Goal: Task Accomplishment & Management: Manage account settings

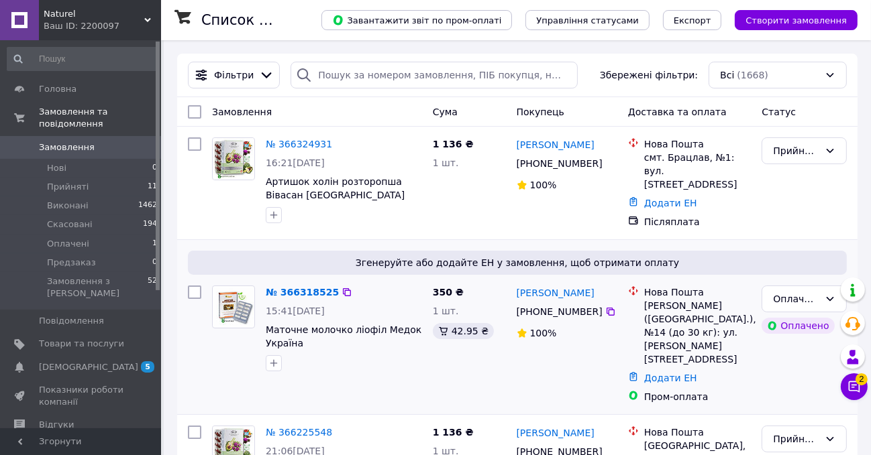
scroll to position [60, 0]
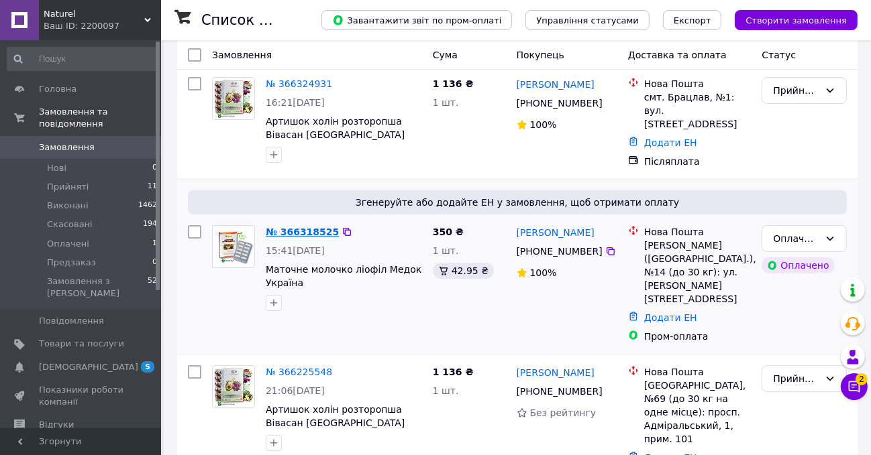
click at [300, 227] on link "№ 366318525" at bounding box center [302, 232] width 73 height 11
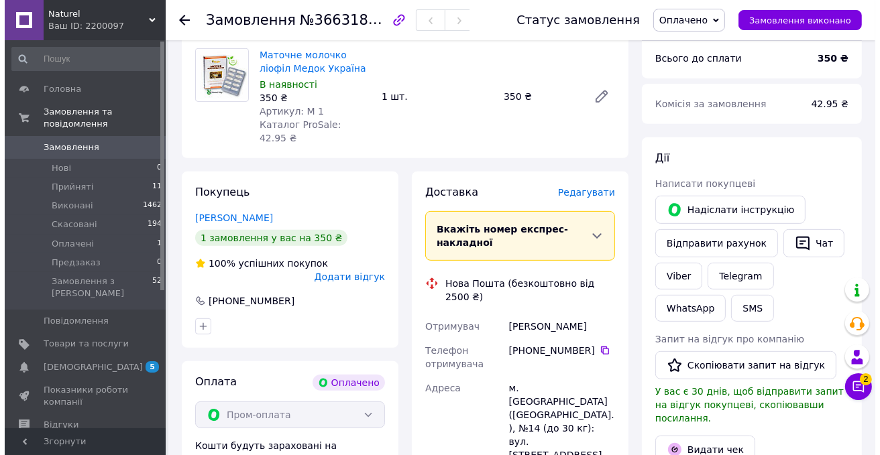
scroll to position [549, 0]
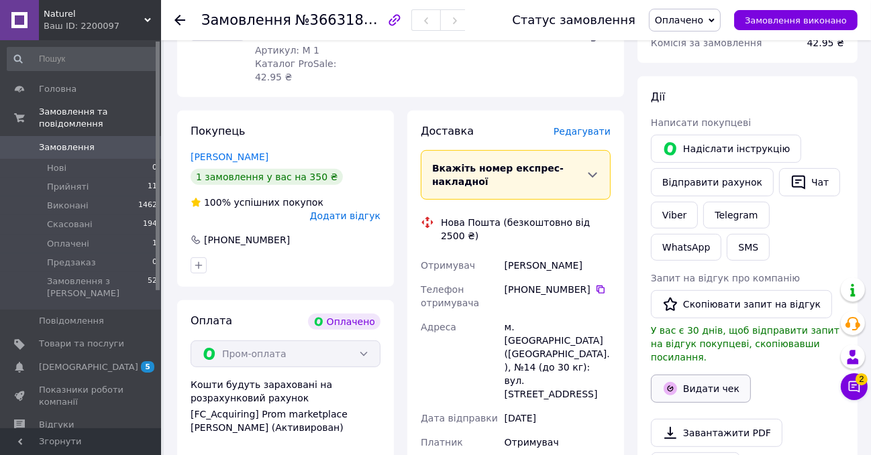
click at [692, 375] on button "Видати чек" at bounding box center [701, 389] width 100 height 28
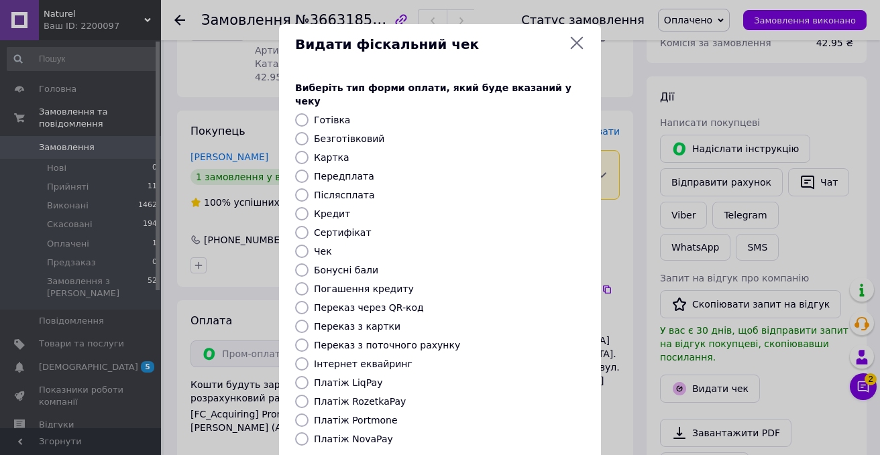
click at [302, 132] on input "Безготівковий" at bounding box center [301, 138] width 13 height 13
radio input "true"
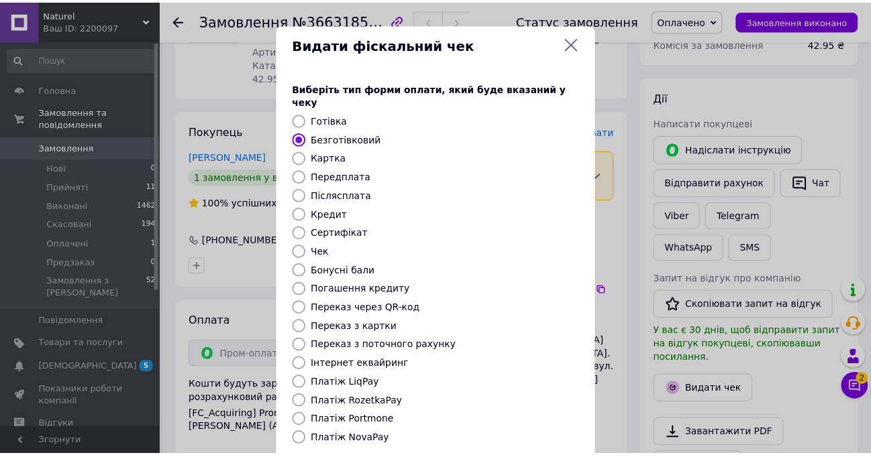
scroll to position [120, 0]
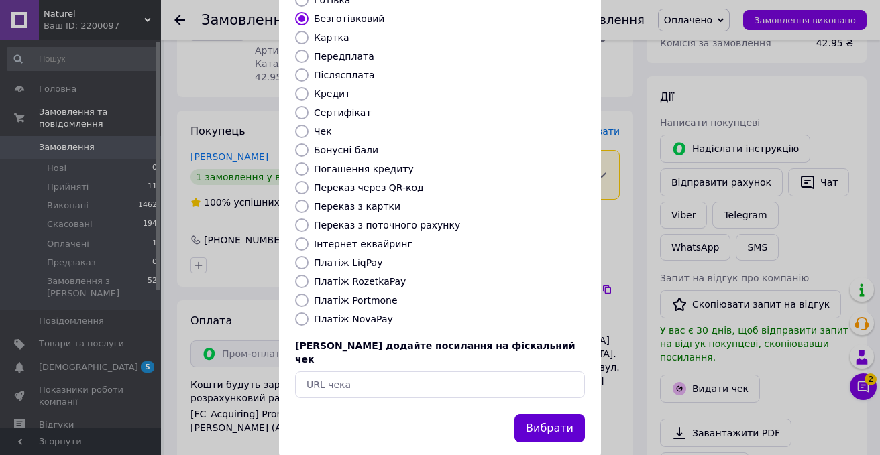
click at [547, 414] on button "Вибрати" at bounding box center [549, 428] width 70 height 29
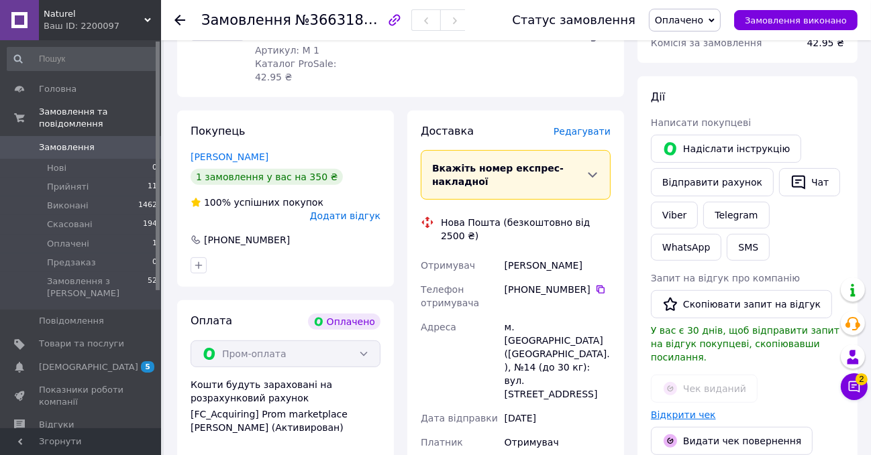
click at [693, 410] on link "Відкрити чек" at bounding box center [683, 415] width 65 height 11
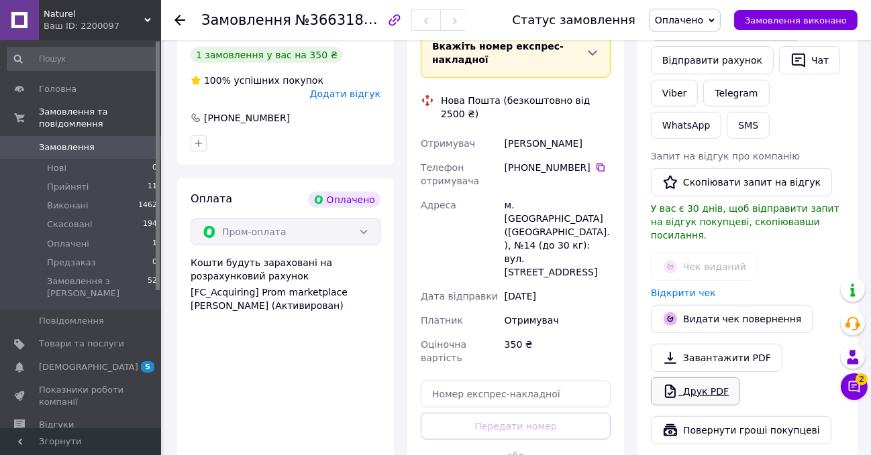
click at [722, 378] on link "Друк PDF" at bounding box center [695, 392] width 89 height 28
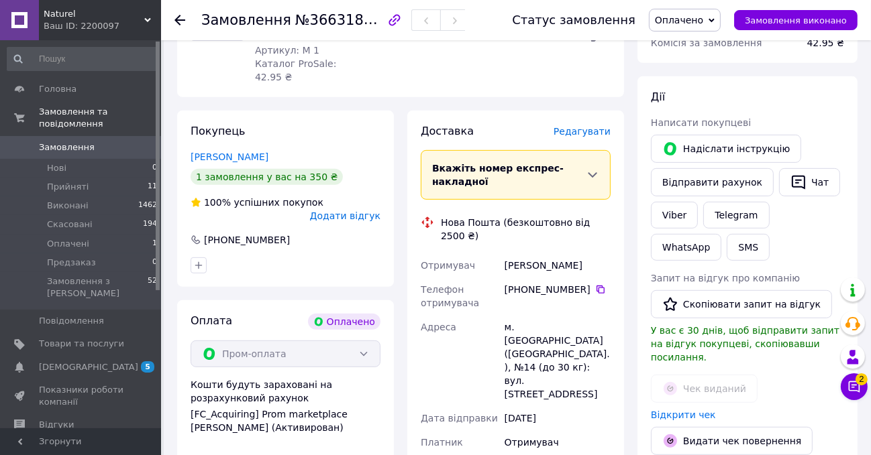
scroll to position [610, 0]
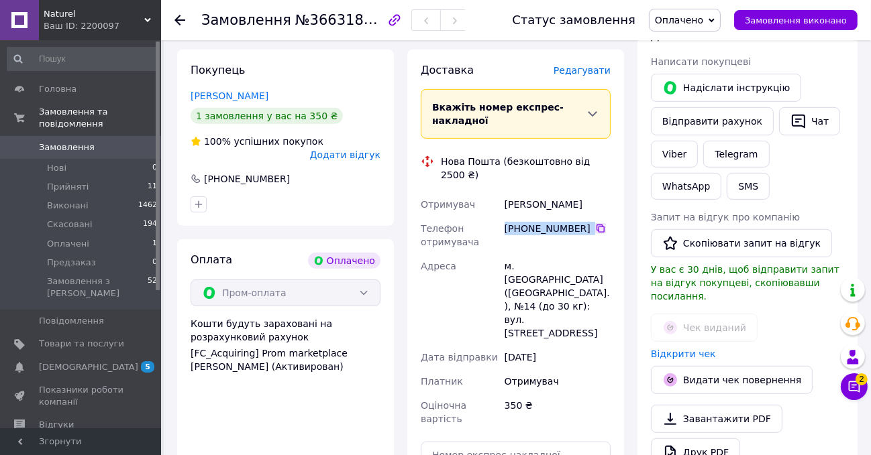
drag, startPoint x: 504, startPoint y: 190, endPoint x: 596, endPoint y: 190, distance: 91.2
click at [596, 222] on div "[PHONE_NUMBER]" at bounding box center [557, 228] width 106 height 13
copy div "[PHONE_NUMBER]"
click at [587, 254] on div "м. [GEOGRAPHIC_DATA] ([GEOGRAPHIC_DATA].), №14 (до 30 кг): вул. [STREET_ADDRESS]" at bounding box center [557, 299] width 111 height 91
drag, startPoint x: 504, startPoint y: 165, endPoint x: 592, endPoint y: 165, distance: 87.9
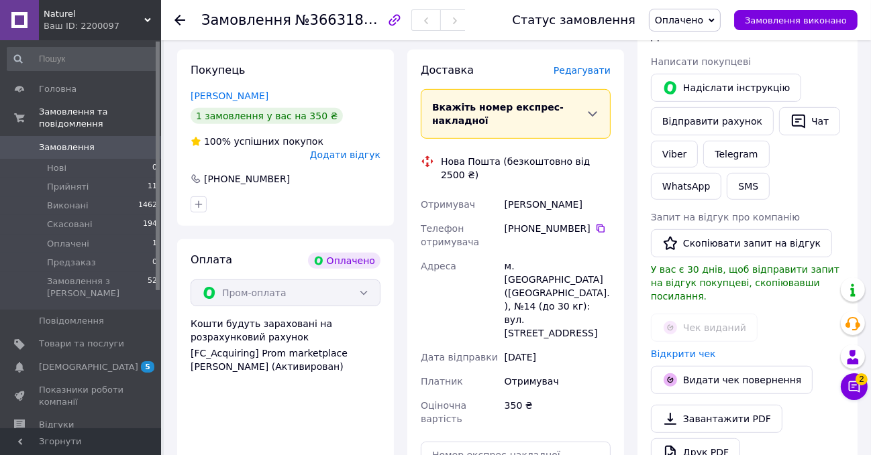
click at [592, 192] on div "[PERSON_NAME]" at bounding box center [557, 204] width 111 height 24
copy div "[PERSON_NAME]"
click at [581, 370] on div "Отримувач" at bounding box center [557, 382] width 111 height 24
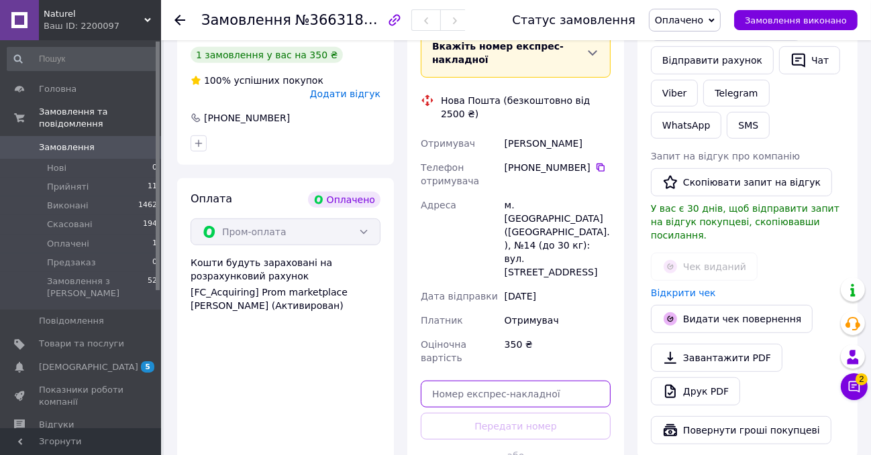
paste input "20451269211513"
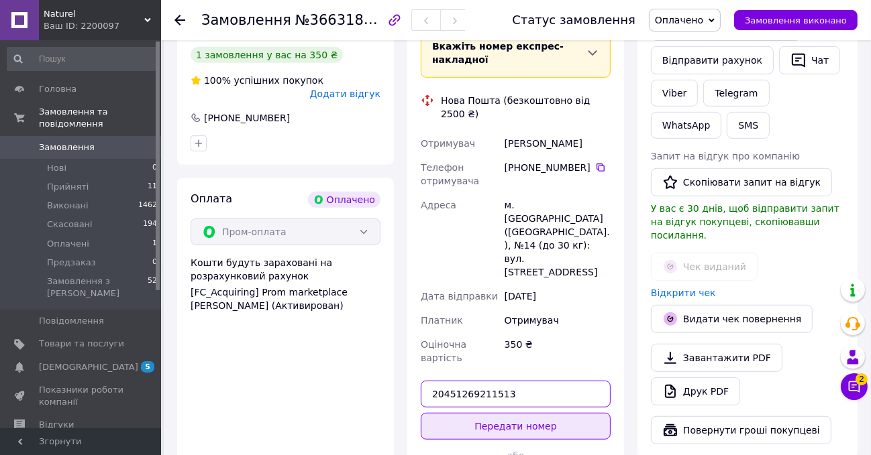
type input "20451269211513"
click at [547, 413] on button "Передати номер" at bounding box center [516, 426] width 190 height 27
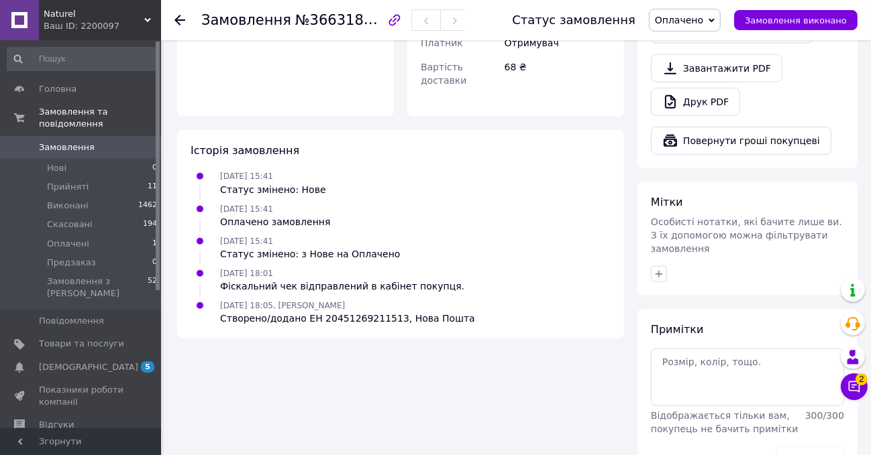
scroll to position [717, 0]
